Goal: Check status

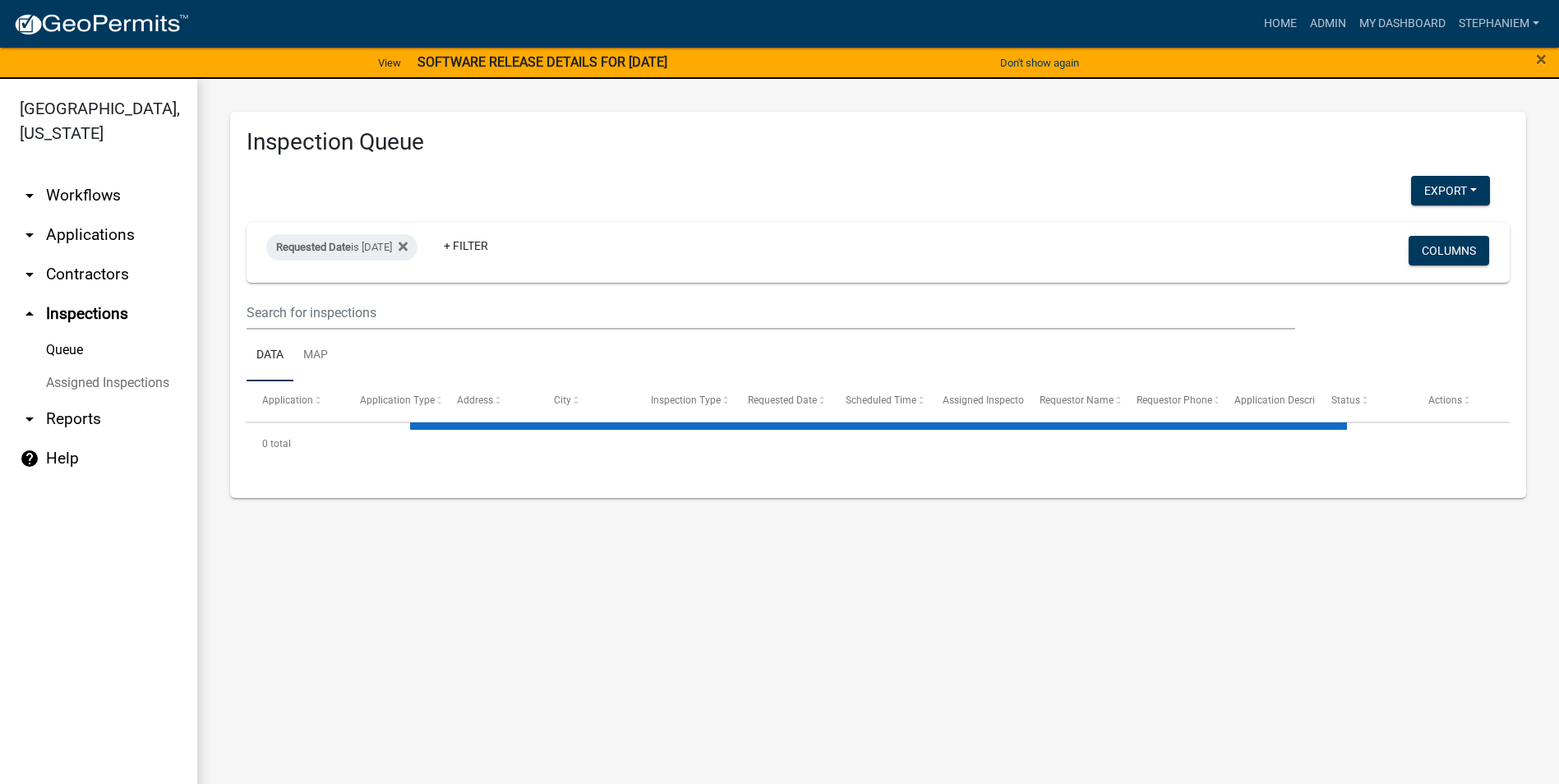
select select "3: 100"
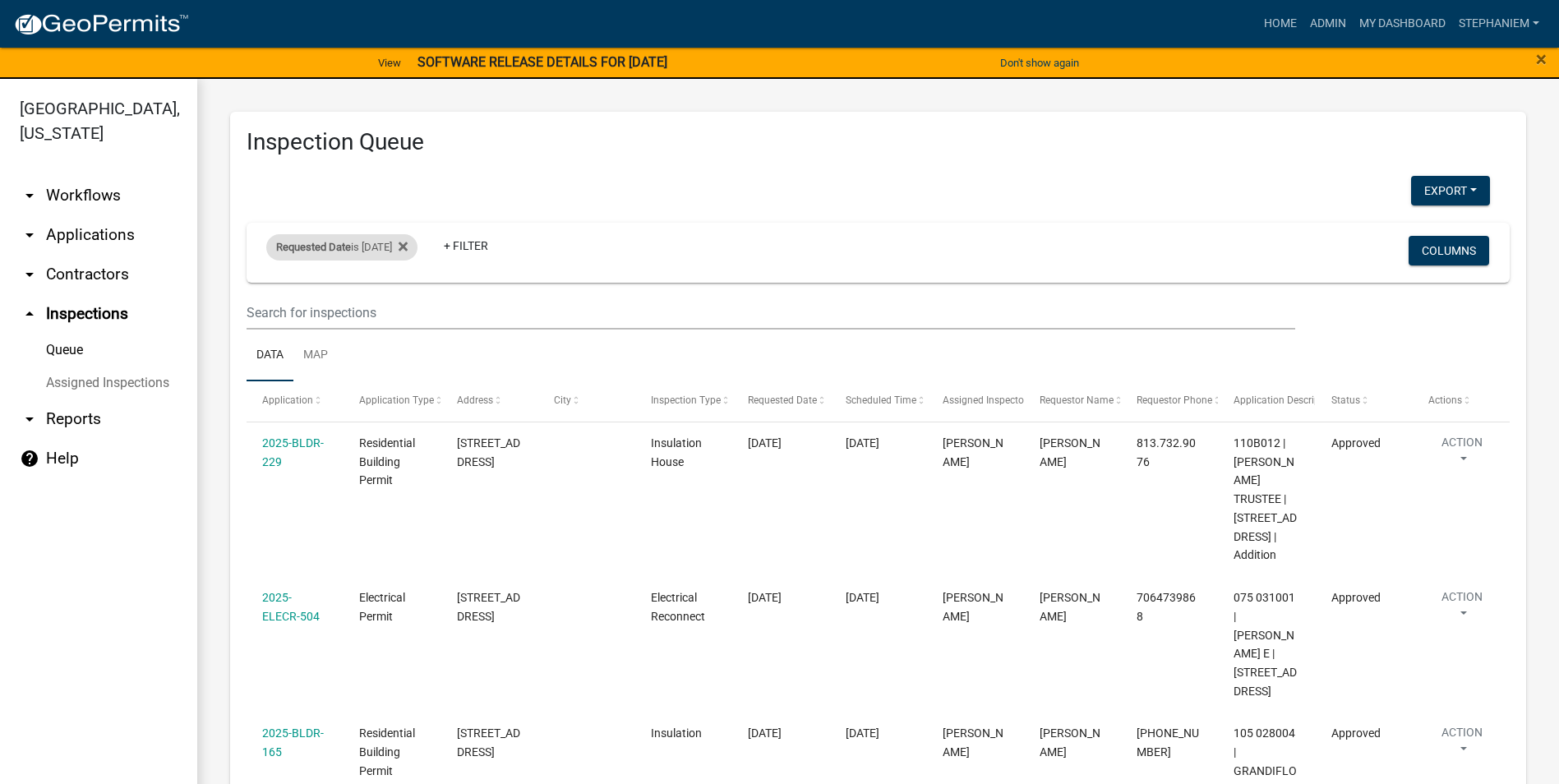
click at [408, 245] on div "Requested Date is 09/12/2025" at bounding box center [341, 247] width 151 height 26
click at [410, 309] on input "2025-09-12" at bounding box center [356, 309] width 115 height 34
click at [374, 354] on button "Done" at bounding box center [356, 357] width 115 height 30
click at [401, 240] on div "Requested Date is 09/12/2025" at bounding box center [341, 247] width 151 height 26
click at [409, 302] on input "2025-09-12" at bounding box center [356, 309] width 115 height 34
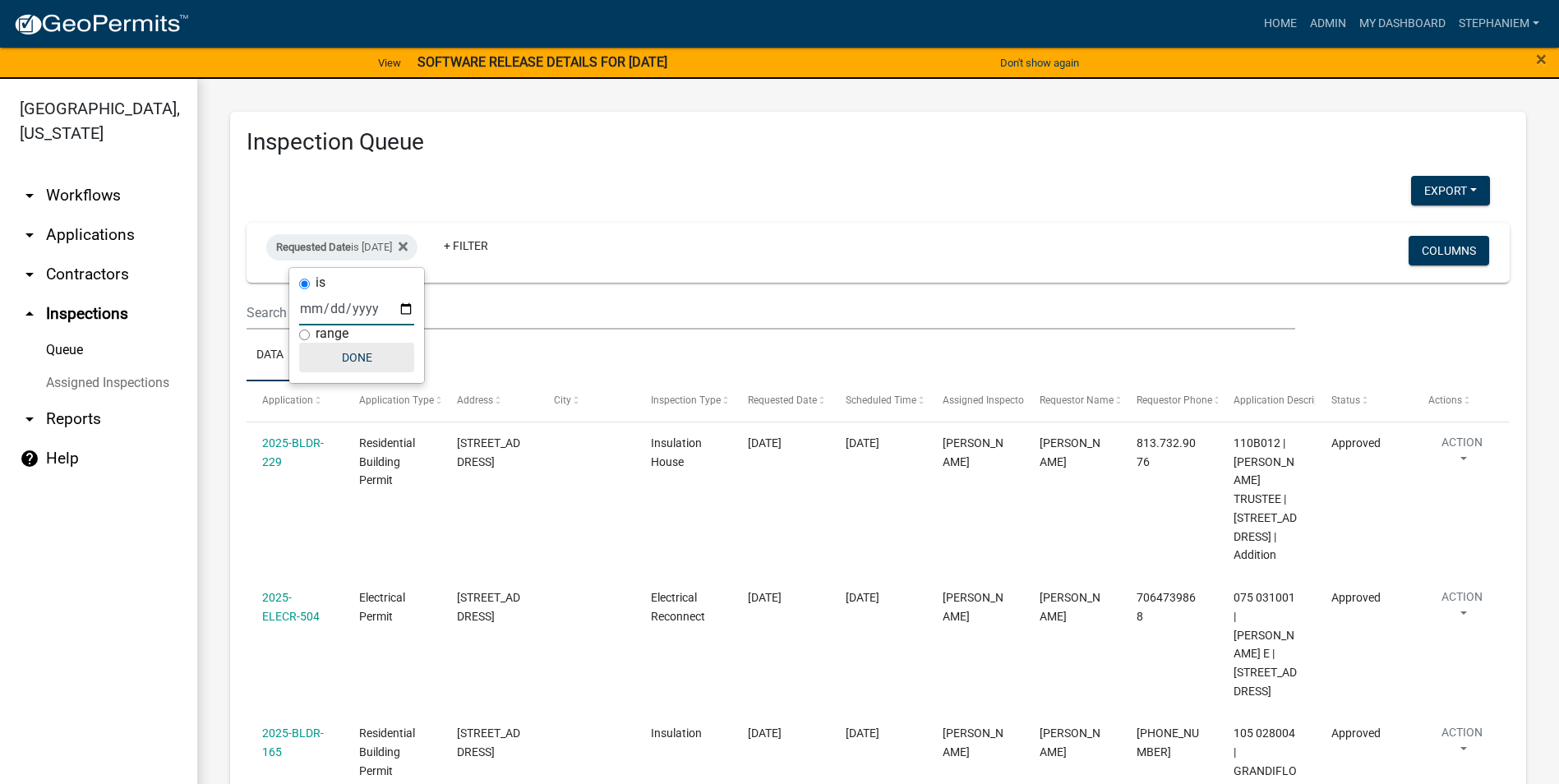
click at [401, 347] on button "Done" at bounding box center [356, 357] width 115 height 30
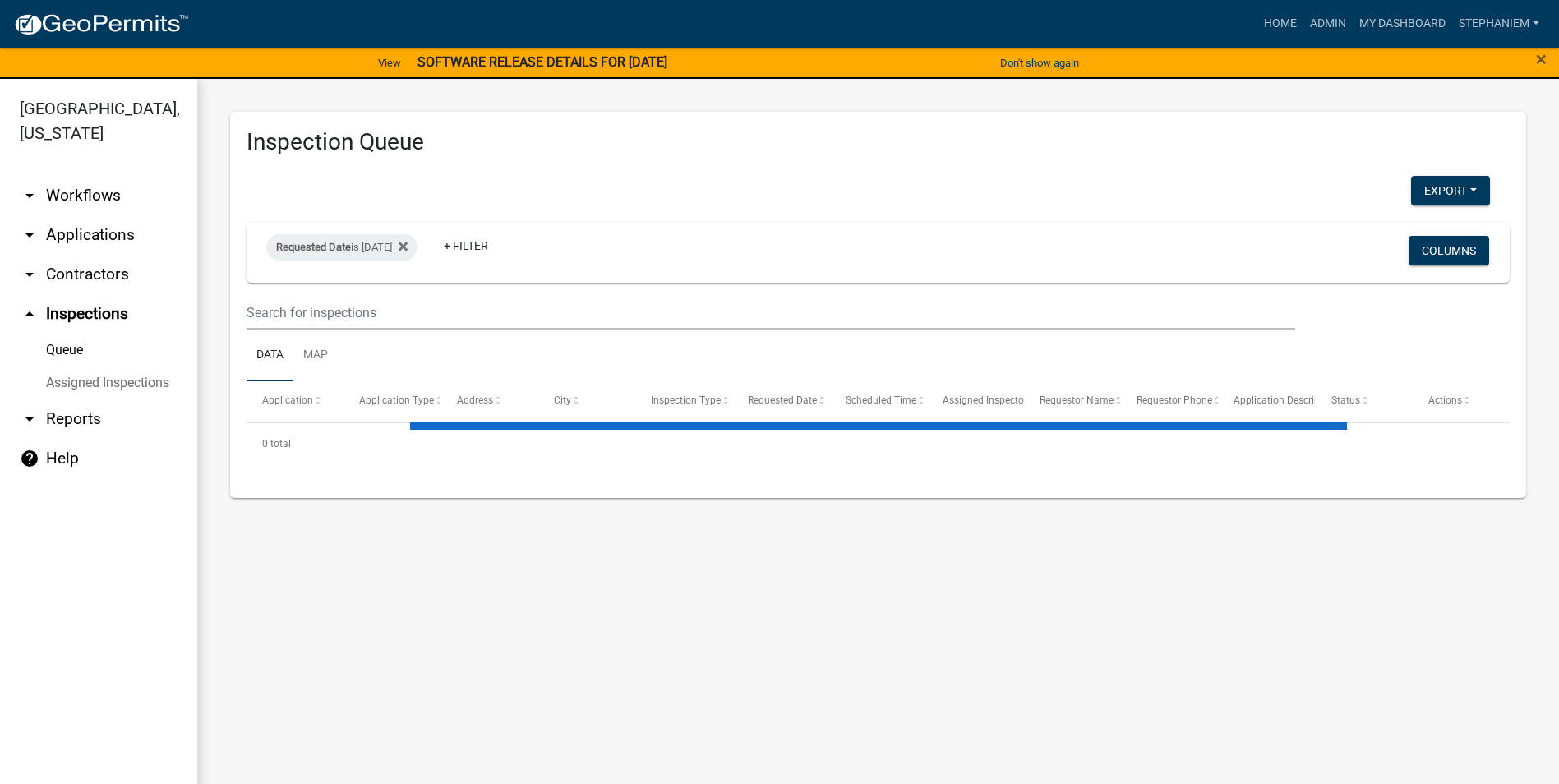
select select "3: 100"
